Goal: Information Seeking & Learning: Learn about a topic

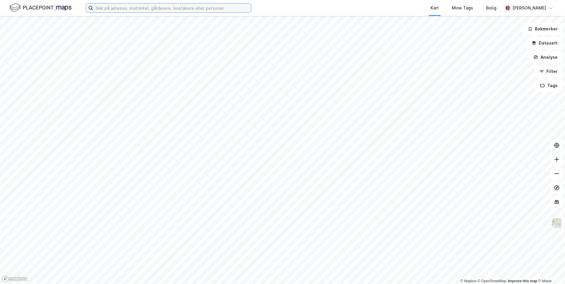
click at [174, 7] on input at bounding box center [172, 8] width 158 height 9
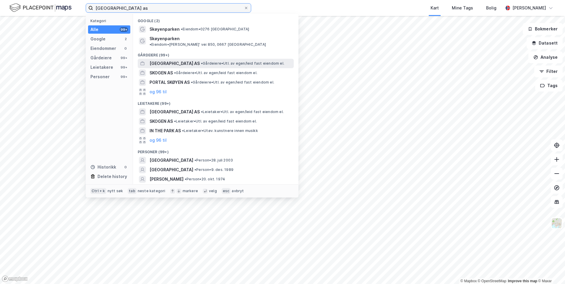
type input "[GEOGRAPHIC_DATA] as"
click at [172, 60] on span "[GEOGRAPHIC_DATA] AS" at bounding box center [174, 63] width 50 height 7
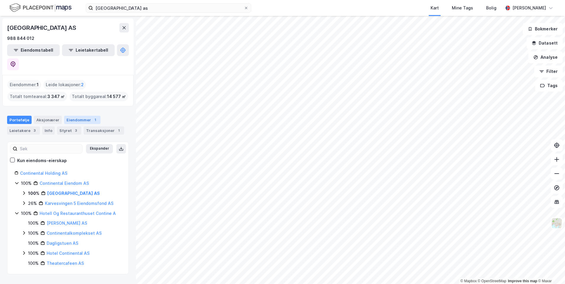
click at [75, 116] on div "Eiendommer 1" at bounding box center [82, 120] width 36 height 8
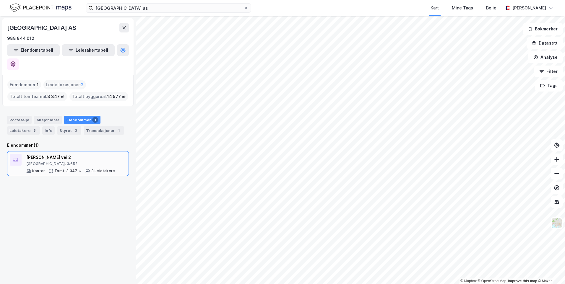
click at [80, 154] on div "[PERSON_NAME] vei 2" at bounding box center [70, 157] width 89 height 7
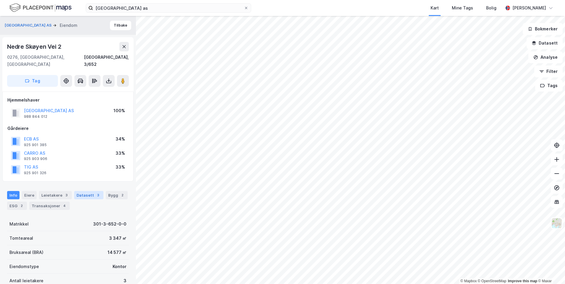
click at [81, 191] on div "Datasett 3" at bounding box center [88, 195] width 29 height 8
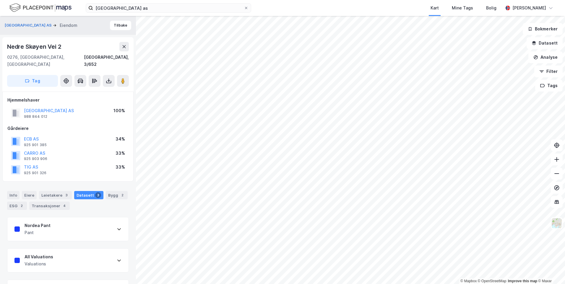
scroll to position [20, 0]
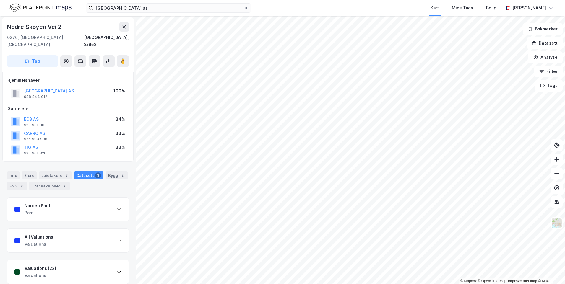
click at [79, 233] on div "All Valuations Valuations" at bounding box center [67, 241] width 121 height 24
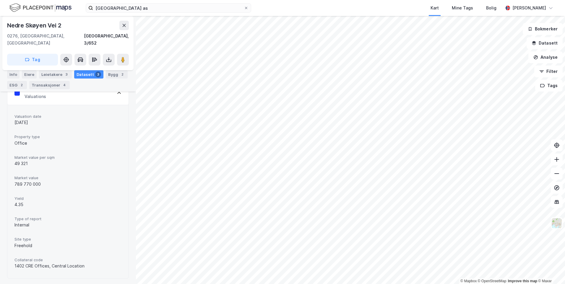
scroll to position [193, 0]
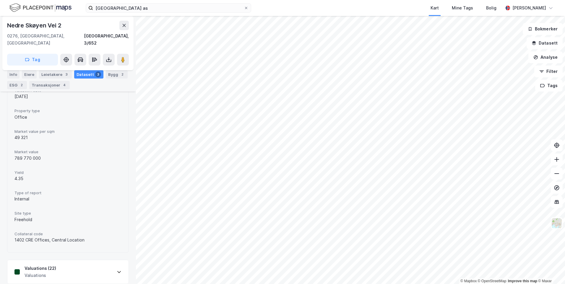
click at [72, 268] on div "Valuations (22) Valuations" at bounding box center [67, 272] width 121 height 24
click at [73, 261] on div "Valuations (22) Valuations" at bounding box center [67, 272] width 121 height 24
click at [43, 265] on div "Valuations (22)" at bounding box center [41, 268] width 32 height 7
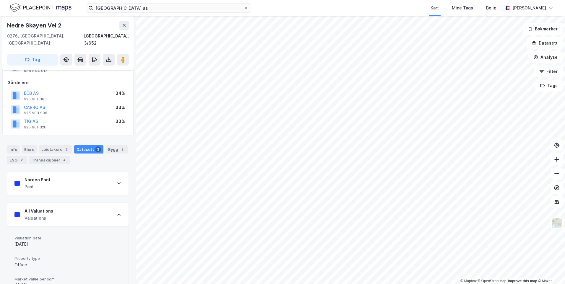
scroll to position [16, 0]
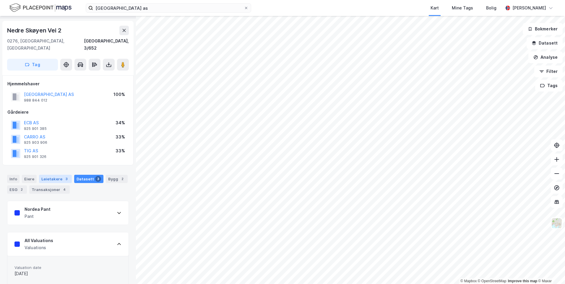
click at [52, 175] on div "Leietakere 3" at bounding box center [55, 179] width 33 height 8
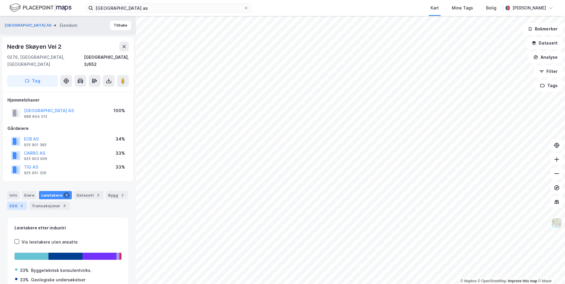
click at [17, 202] on div "ESG 2" at bounding box center [17, 206] width 20 height 8
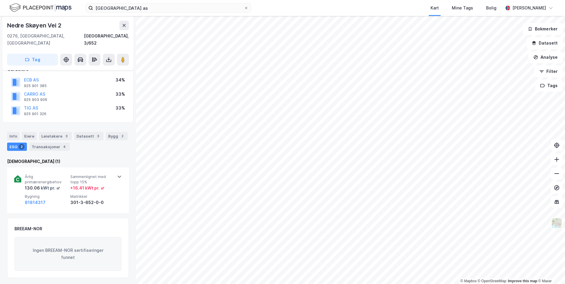
scroll to position [91, 0]
